Goal: Task Accomplishment & Management: Manage account settings

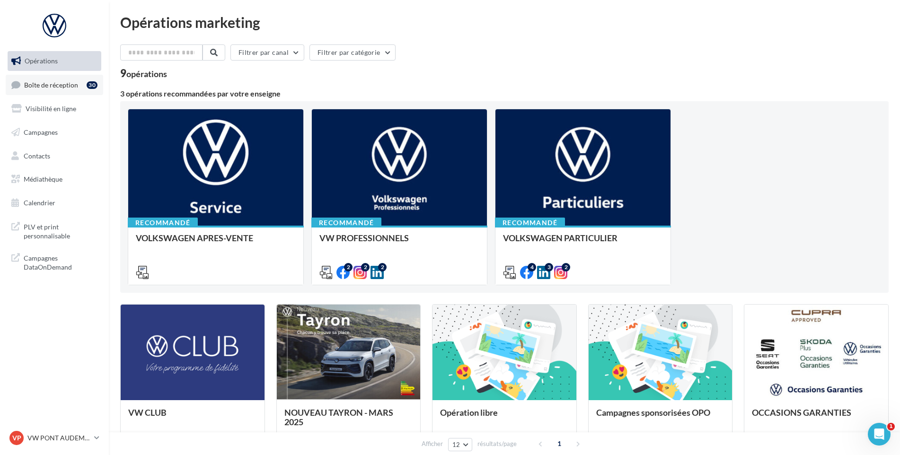
click at [31, 75] on link "Boîte de réception 30" at bounding box center [54, 85] width 97 height 20
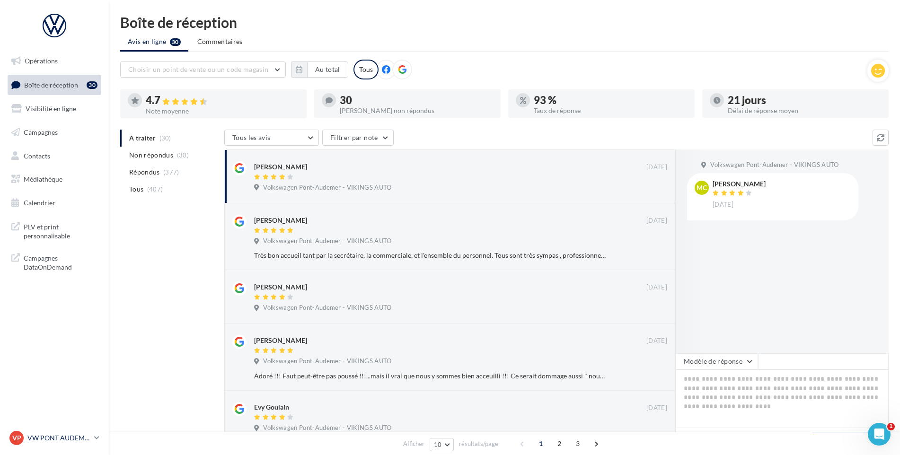
click at [62, 436] on p "VW PONT AUDEMER" at bounding box center [58, 437] width 63 height 9
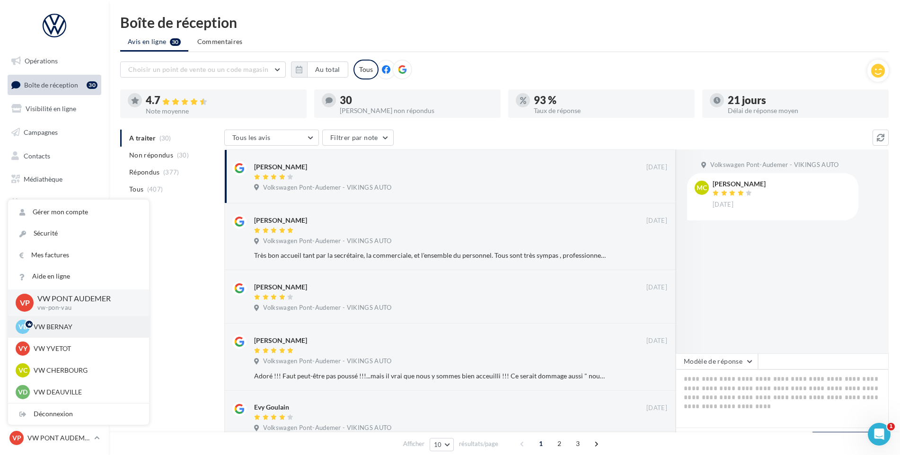
scroll to position [237, 0]
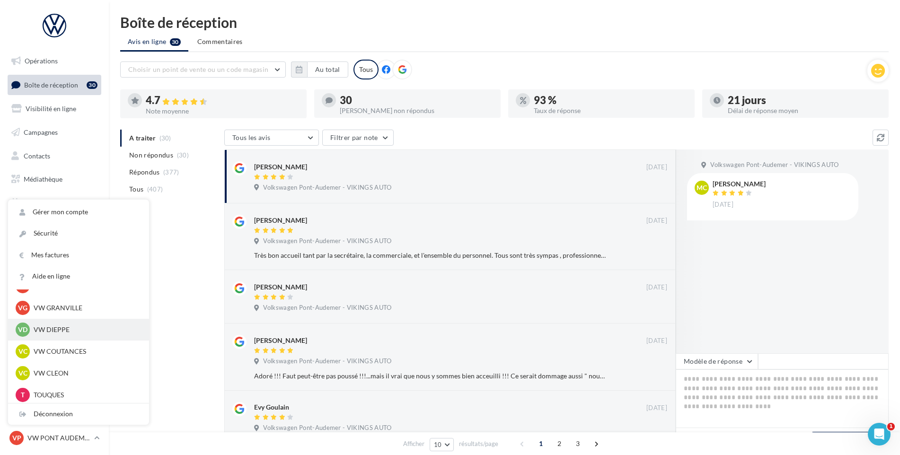
click at [85, 330] on p "VW DIEPPE" at bounding box center [86, 329] width 104 height 9
